Goal: Check status

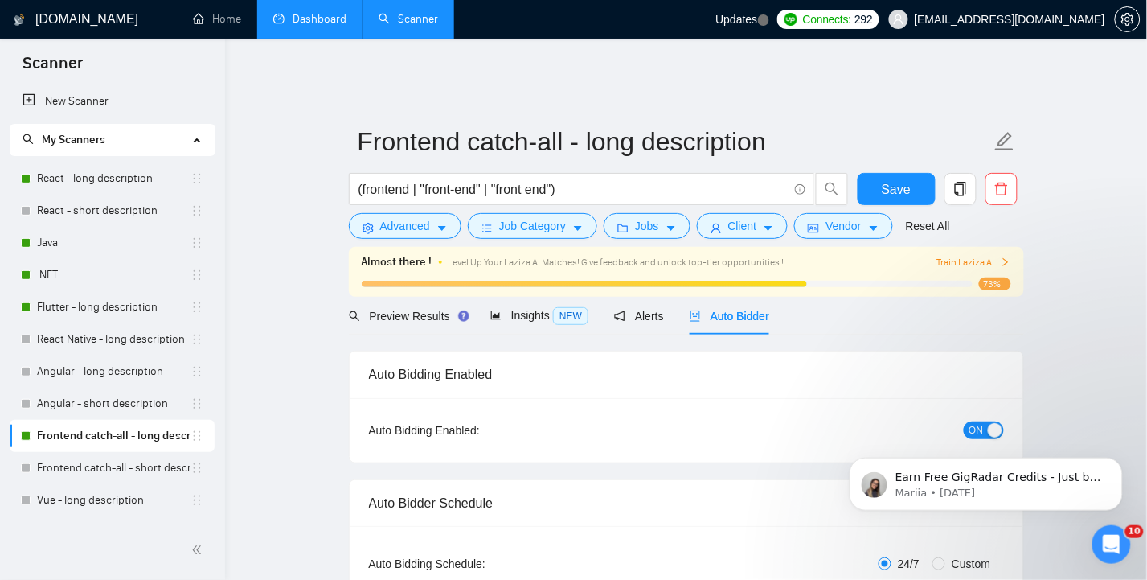
click at [304, 18] on link "Dashboard" at bounding box center [309, 19] width 73 height 14
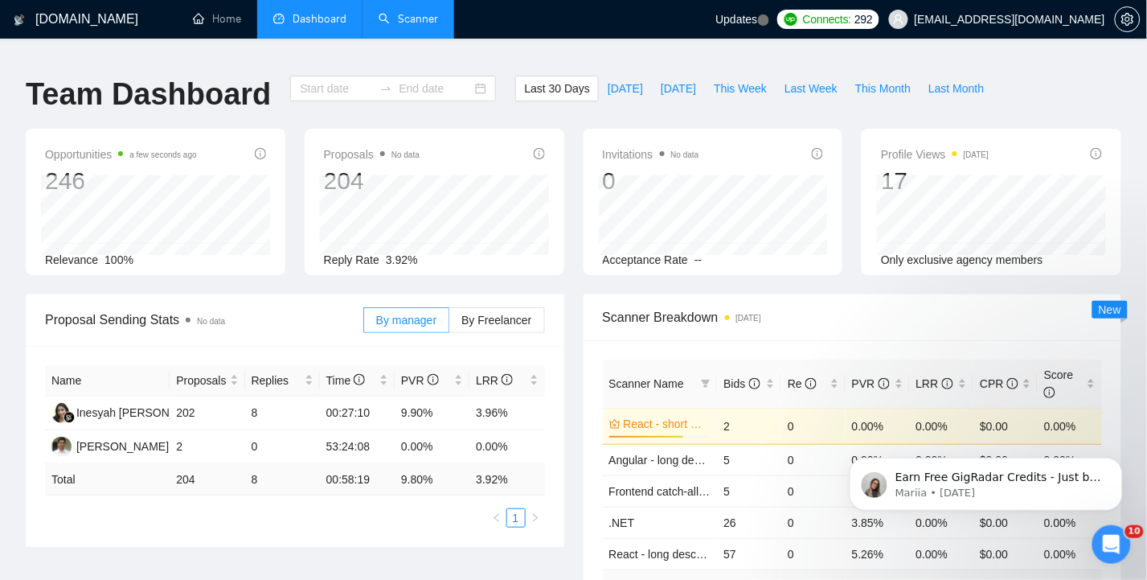
type input "[DATE]"
